Goal: Task Accomplishment & Management: Use online tool/utility

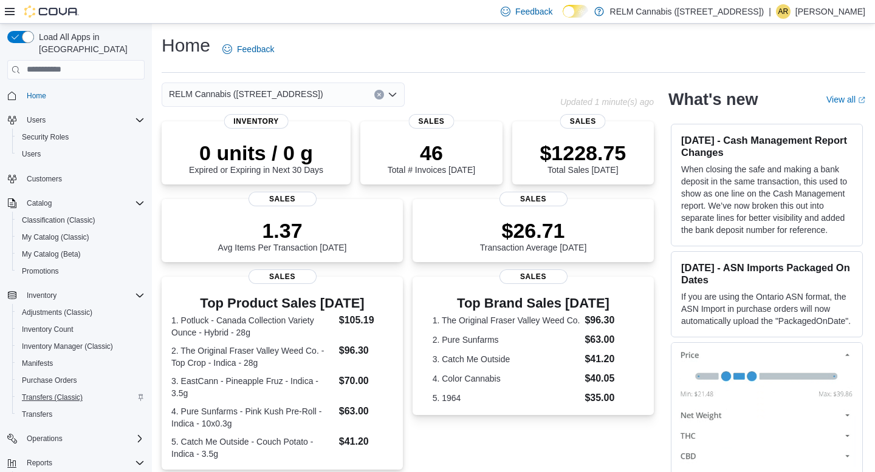
scroll to position [94, 0]
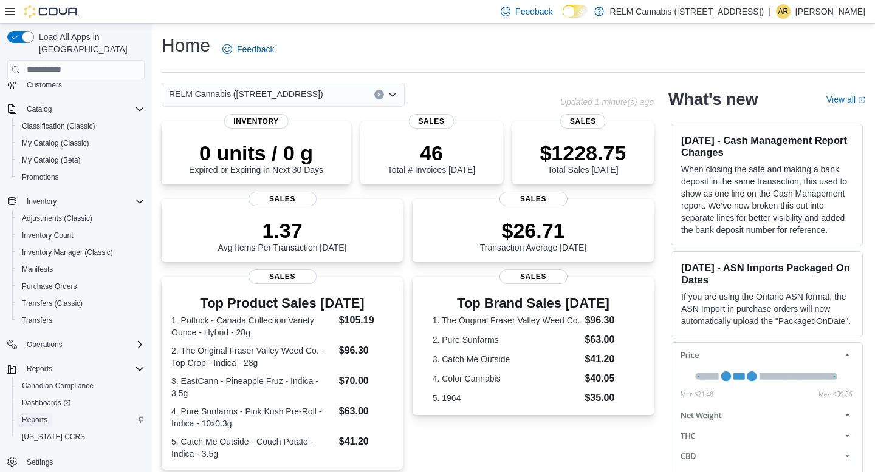
click at [42, 415] on span "Reports" at bounding box center [35, 420] width 26 height 10
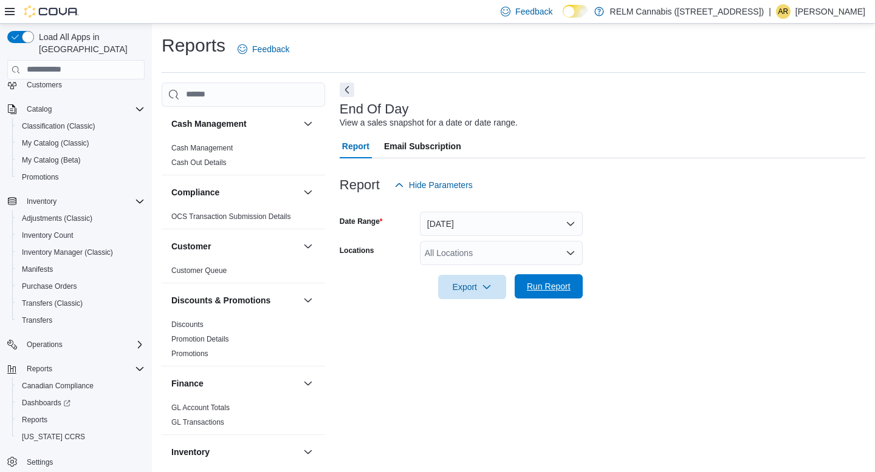
click at [541, 284] on span "Run Report" at bounding box center [549, 287] width 44 height 12
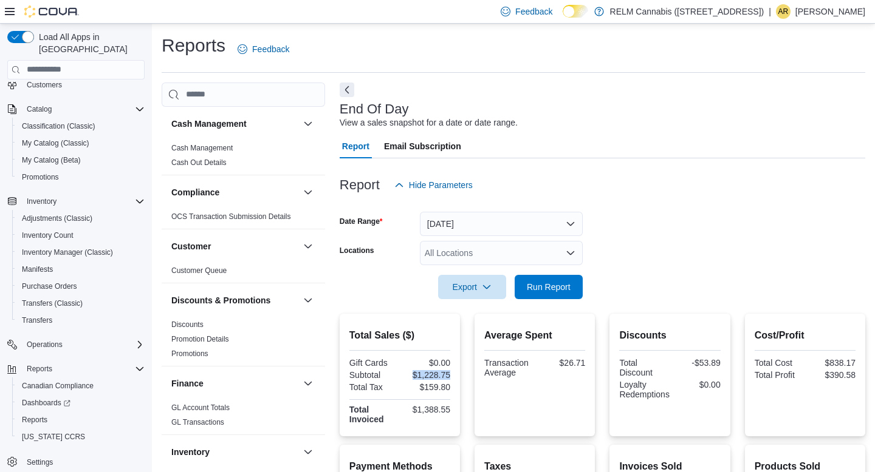
drag, startPoint x: 451, startPoint y: 375, endPoint x: 408, endPoint y: 375, distance: 43.1
click at [408, 375] on div "Total Sales ($) Gift Cards $0.00 Subtotal $1,228.75 Total Tax $159.80 Total Inv…" at bounding box center [399, 375] width 120 height 123
copy div "$1,228.75"
drag, startPoint x: 553, startPoint y: 363, endPoint x: 588, endPoint y: 361, distance: 35.3
click at [588, 361] on div "Average Spent Transaction Average $26.71" at bounding box center [534, 375] width 120 height 123
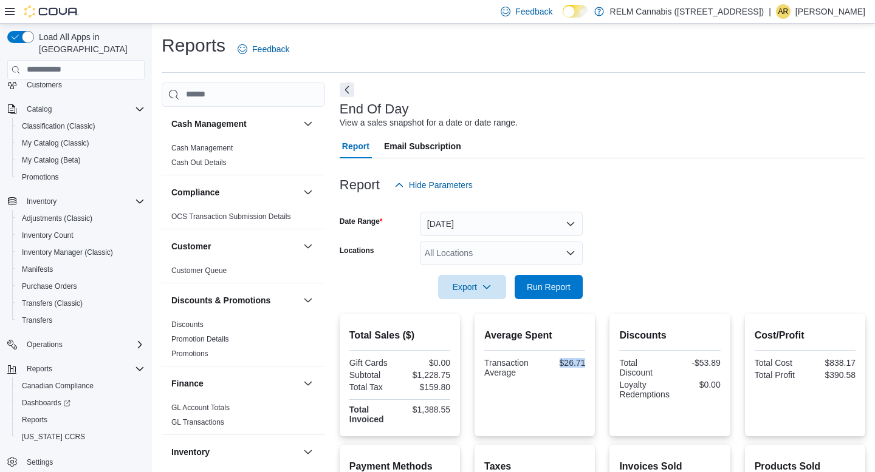
copy div "$26.71"
drag, startPoint x: 816, startPoint y: 375, endPoint x: 859, endPoint y: 375, distance: 43.1
click at [859, 375] on div "Cost/Profit Total Cost $838.17 Total Profit $390.58" at bounding box center [805, 375] width 120 height 123
copy div "$390.58"
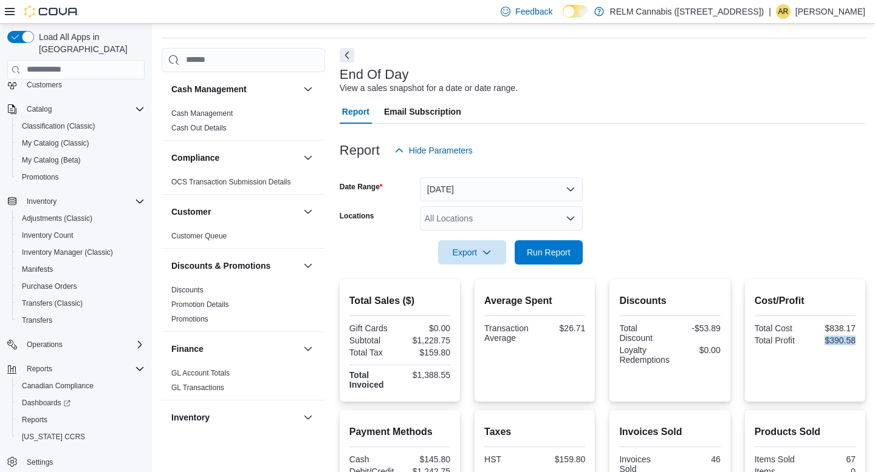
scroll to position [199, 0]
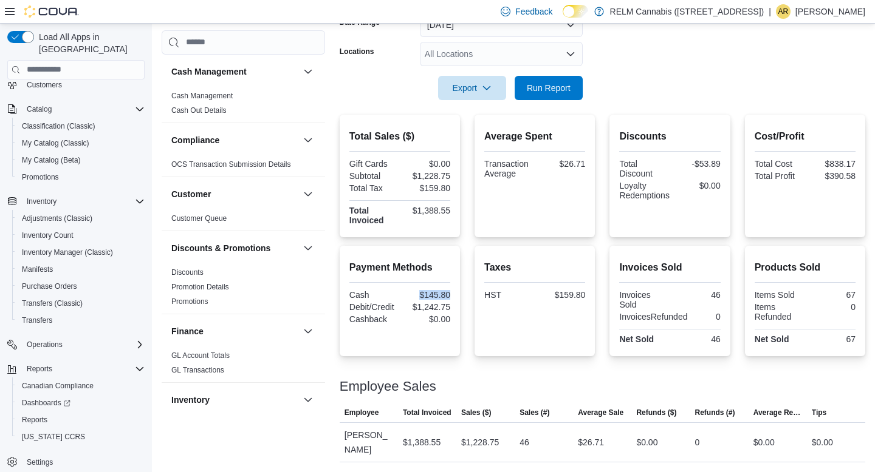
drag, startPoint x: 408, startPoint y: 290, endPoint x: 466, endPoint y: 293, distance: 57.7
click at [466, 293] on div "Payment Methods Cash $145.80 Debit/Credit $1,242.75 Cashback $0.00 Taxes HST $1…" at bounding box center [601, 301] width 525 height 111
copy div "$145.80"
click at [481, 89] on span "Export" at bounding box center [471, 87] width 53 height 24
click at [479, 135] on span "Export to Pdf" at bounding box center [472, 137] width 55 height 10
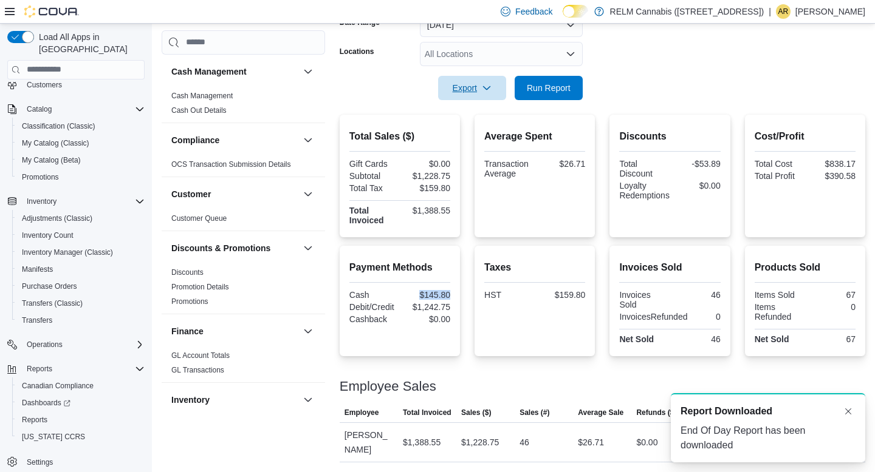
scroll to position [0, 0]
